Goal: Navigation & Orientation: Find specific page/section

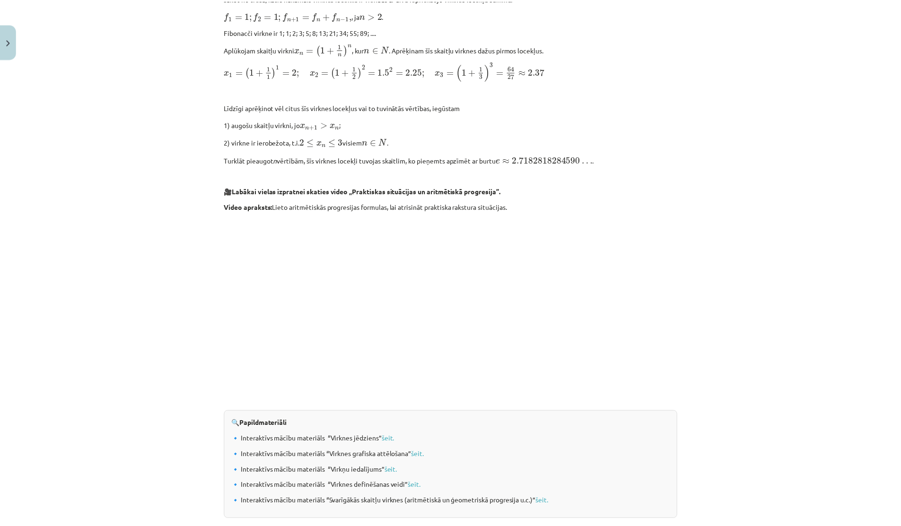
scroll to position [829, 0]
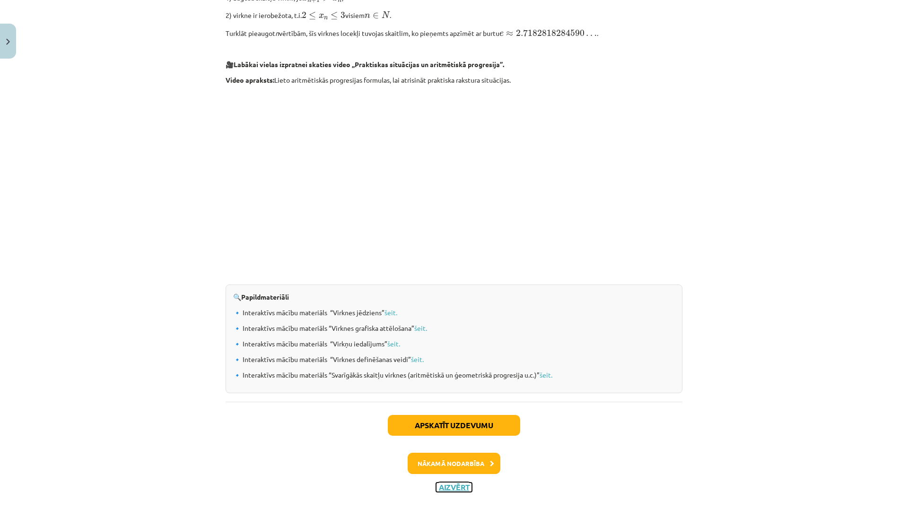
click at [443, 488] on button "Aizvērt" at bounding box center [454, 487] width 36 height 9
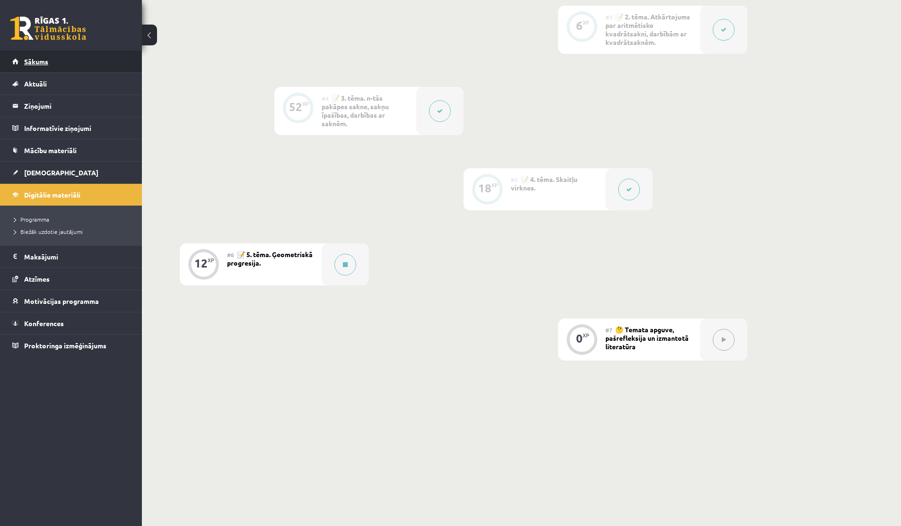
click at [31, 63] on span "Sākums" at bounding box center [36, 61] width 24 height 9
